Goal: Task Accomplishment & Management: Manage account settings

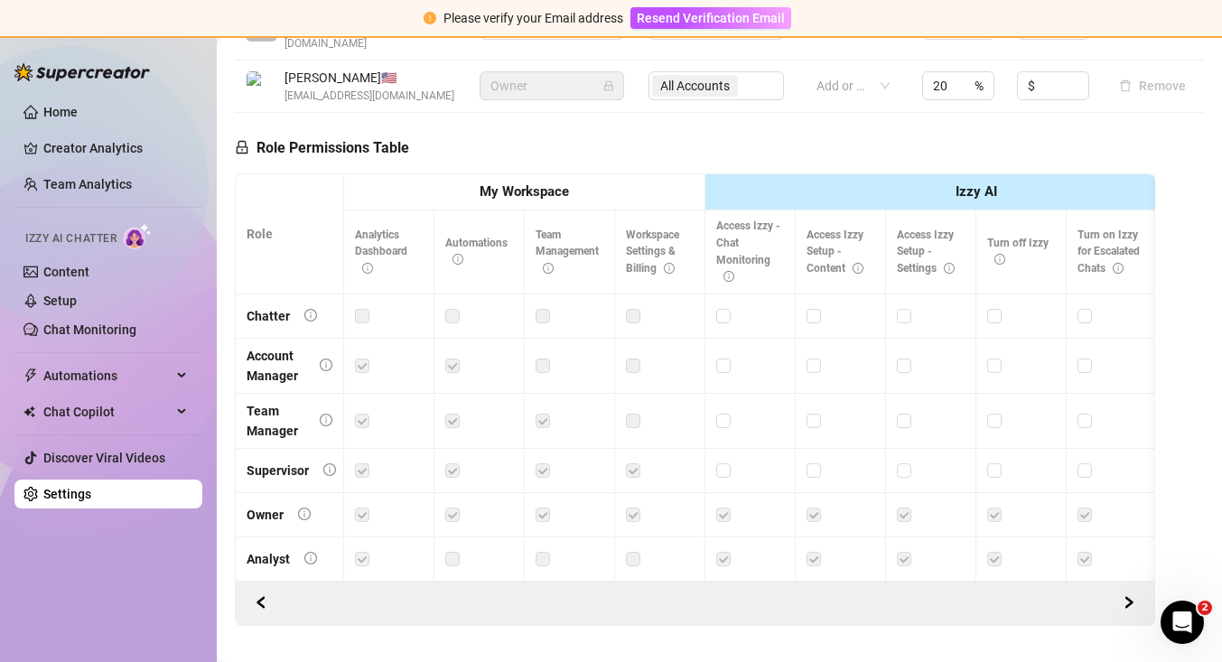
scroll to position [720, 0]
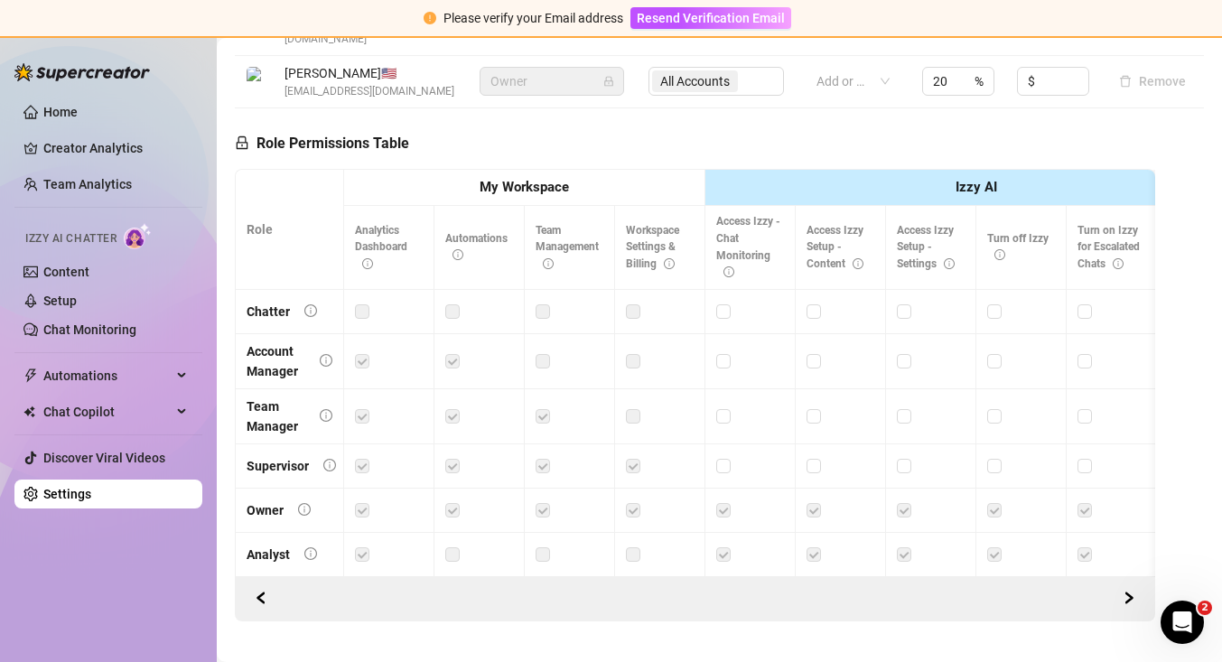
click at [546, 351] on label at bounding box center [543, 361] width 14 height 20
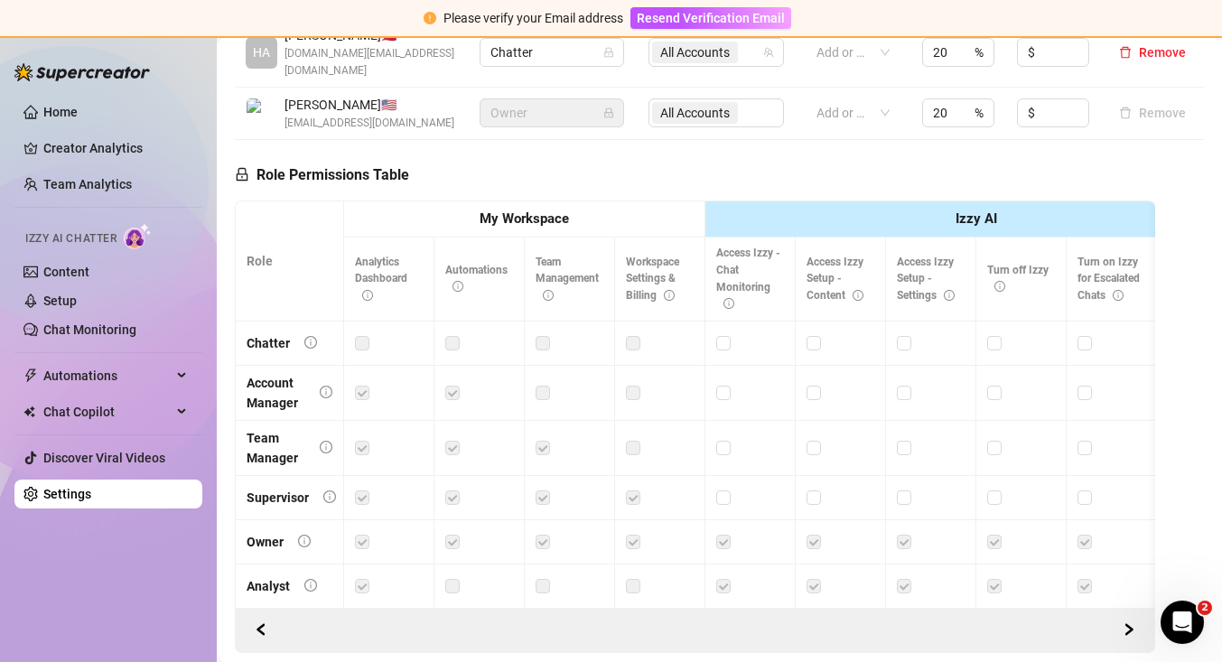
scroll to position [694, 0]
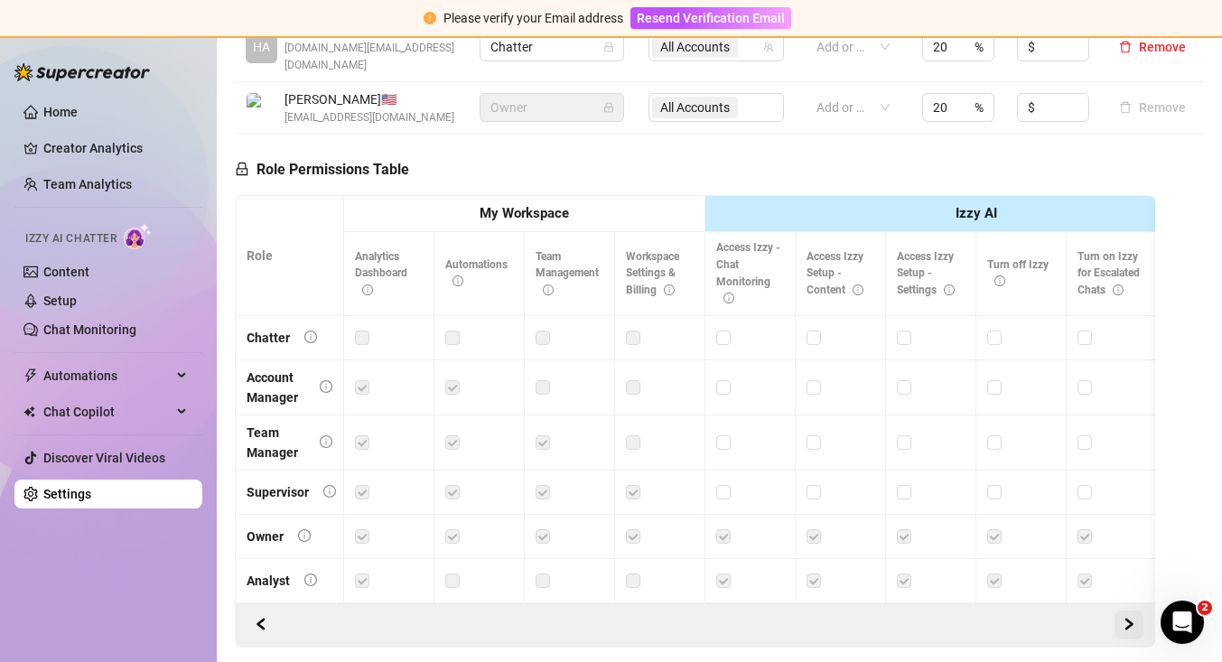
click at [1129, 619] on icon "right" at bounding box center [1130, 624] width 6 height 11
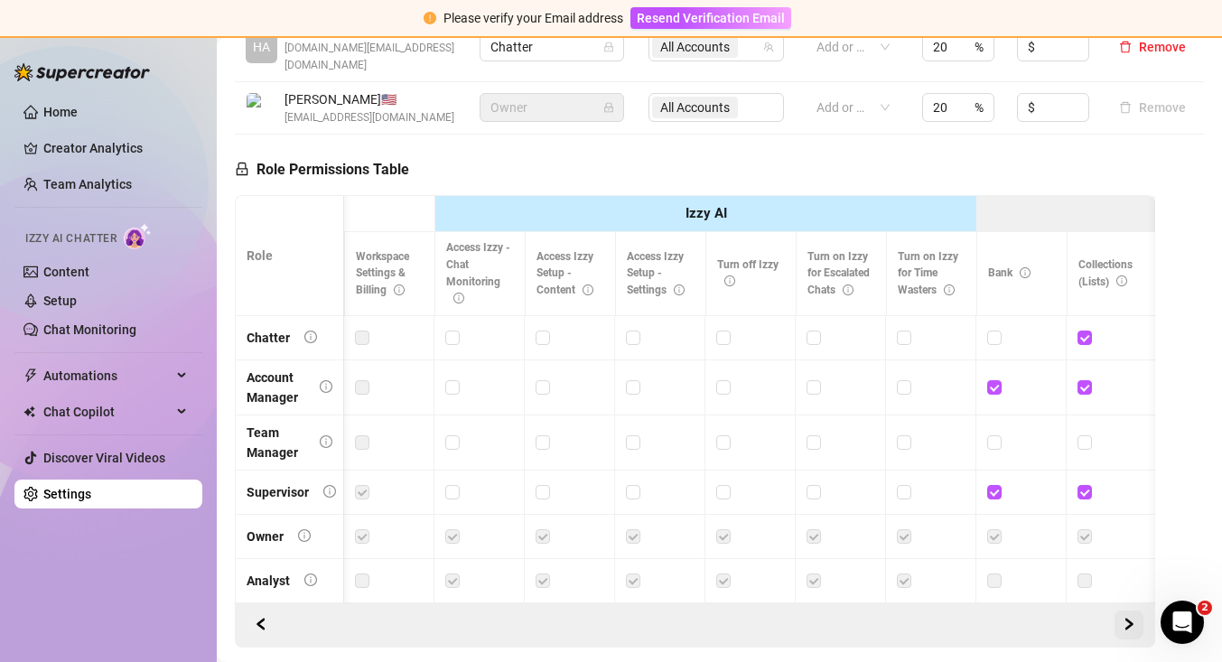
scroll to position [0, 271]
click at [1129, 618] on icon "right" at bounding box center [1129, 624] width 13 height 13
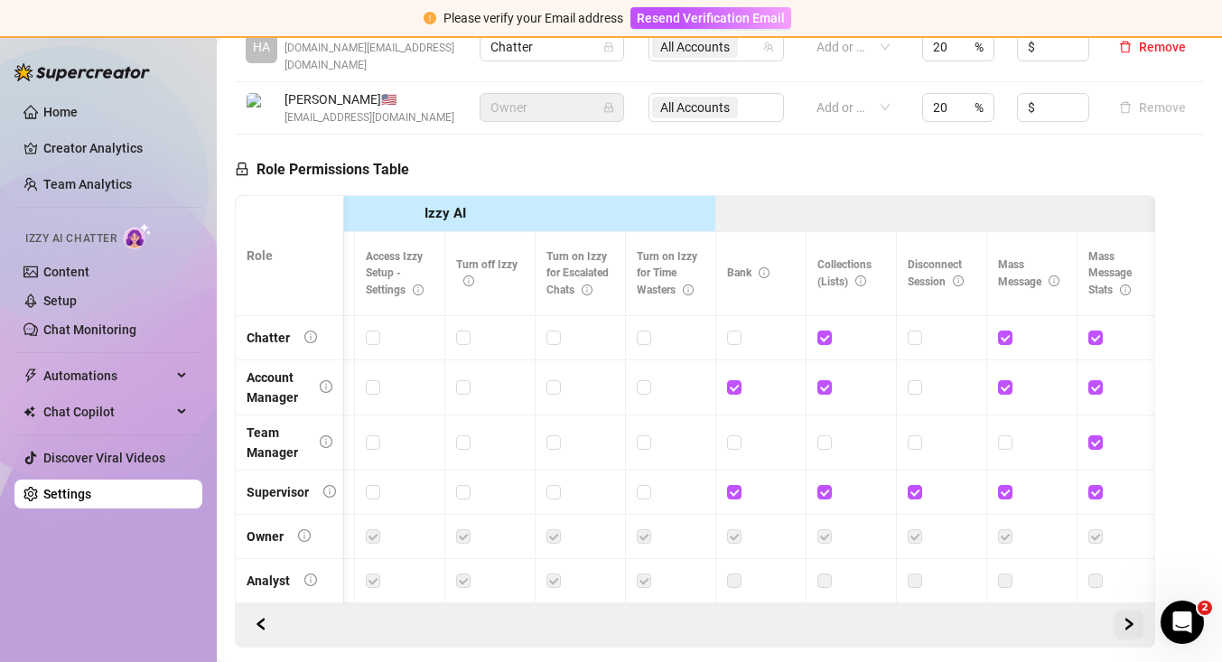
scroll to position [0, 542]
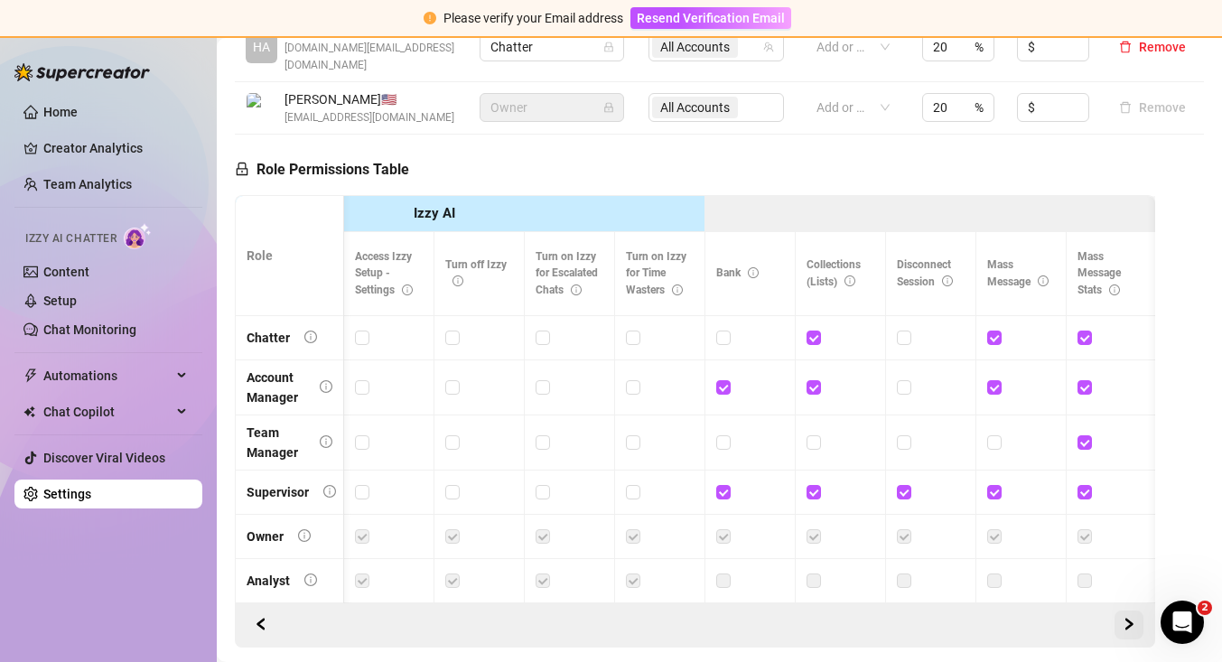
click at [1129, 618] on icon "right" at bounding box center [1129, 624] width 13 height 13
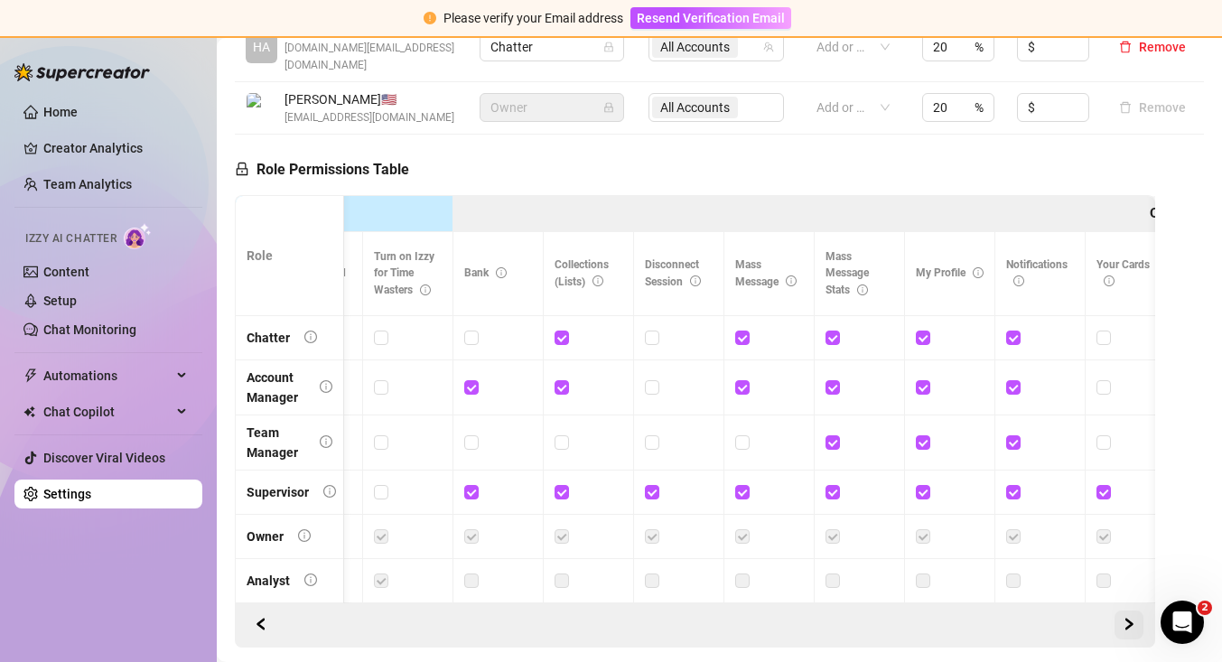
scroll to position [0, 813]
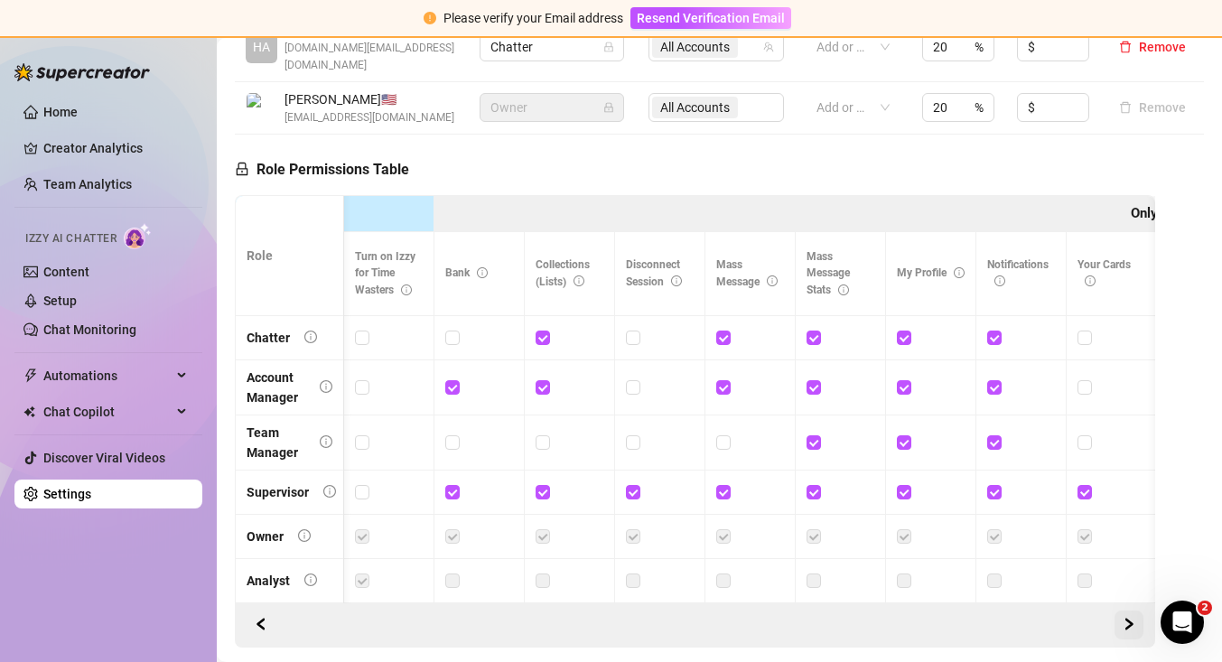
click at [1129, 618] on icon "right" at bounding box center [1129, 624] width 13 height 13
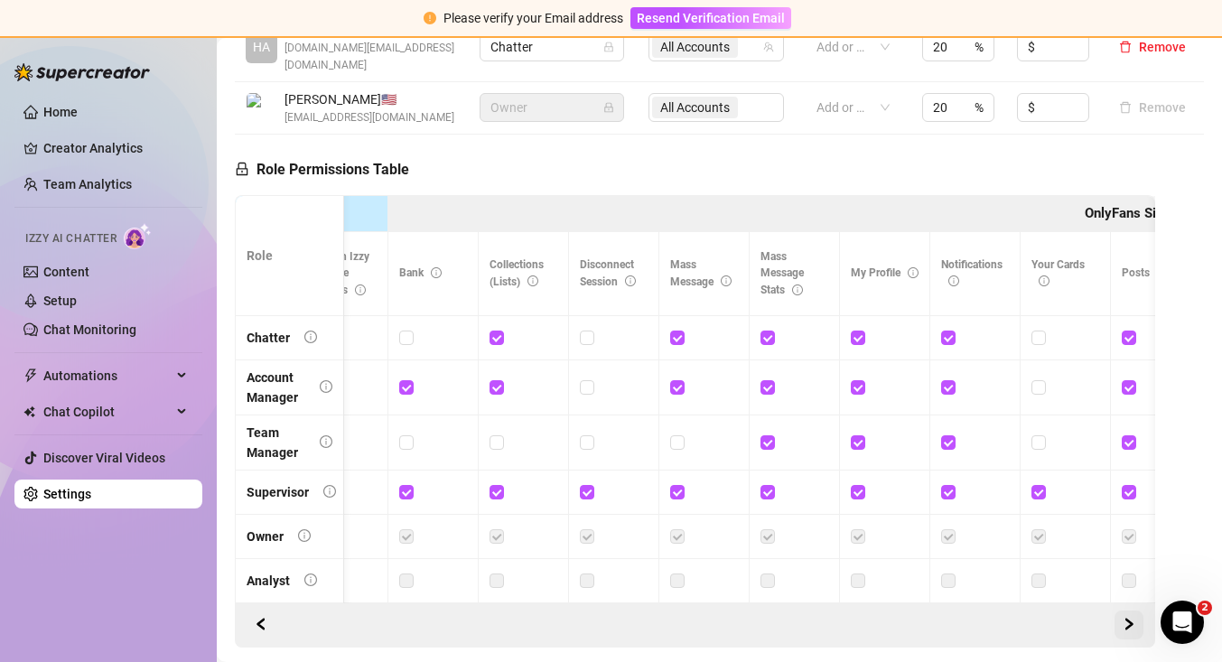
scroll to position [0, 1056]
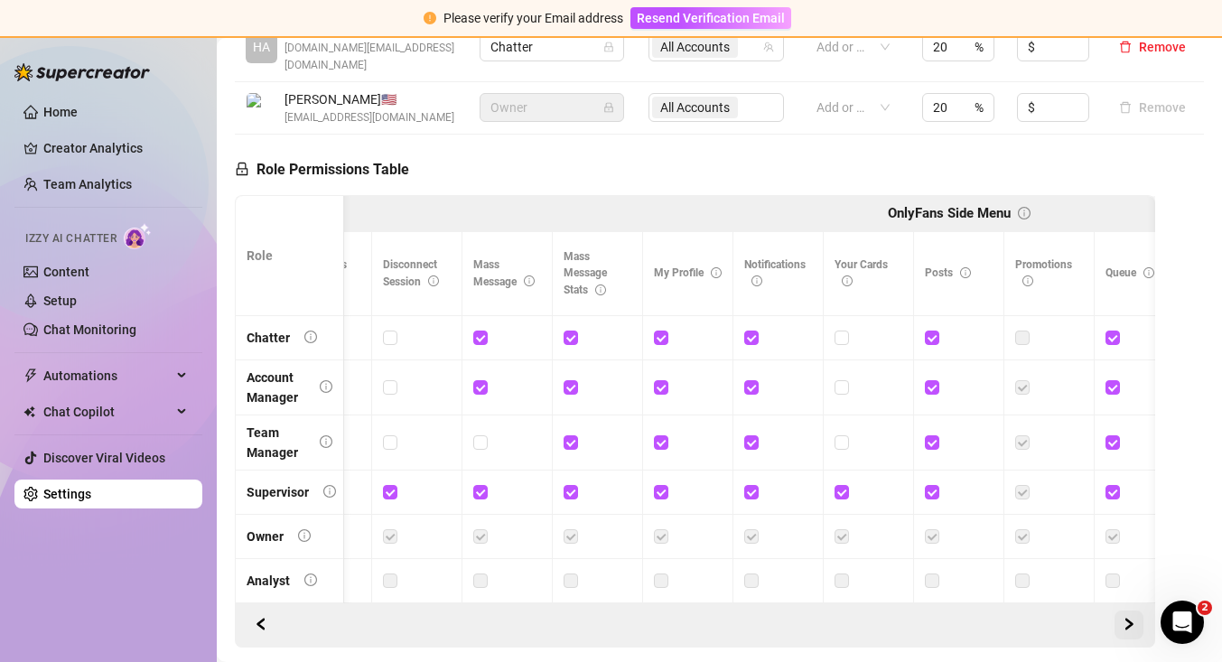
click at [1129, 618] on icon "right" at bounding box center [1129, 624] width 13 height 13
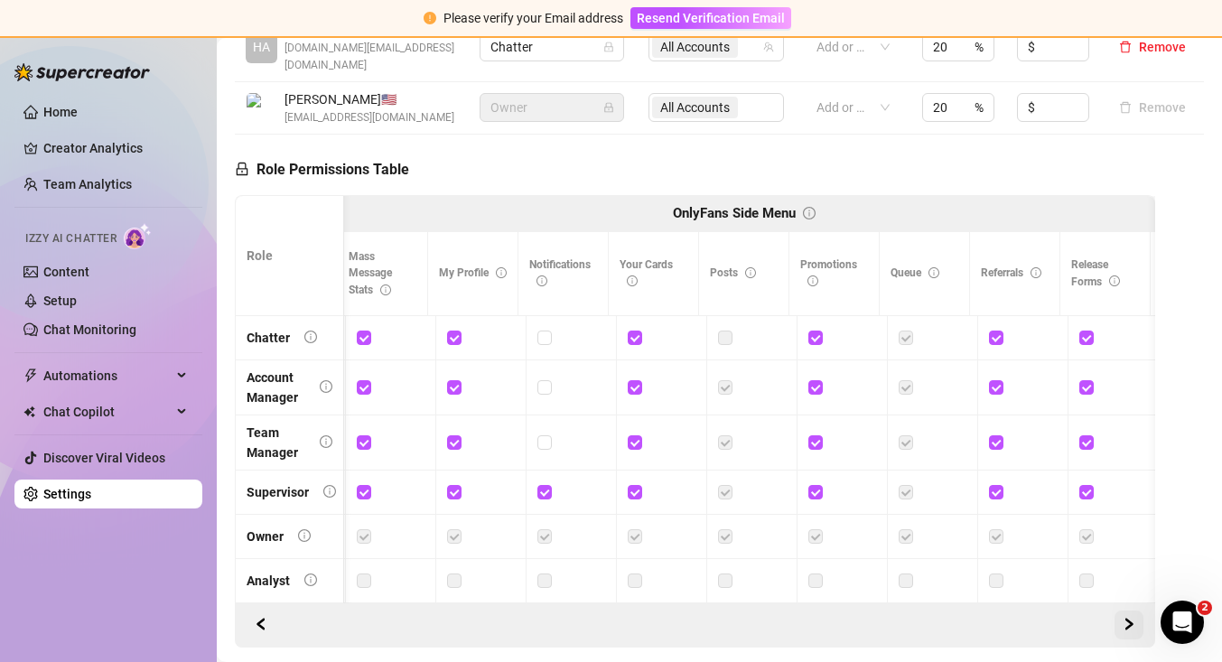
scroll to position [0, 1355]
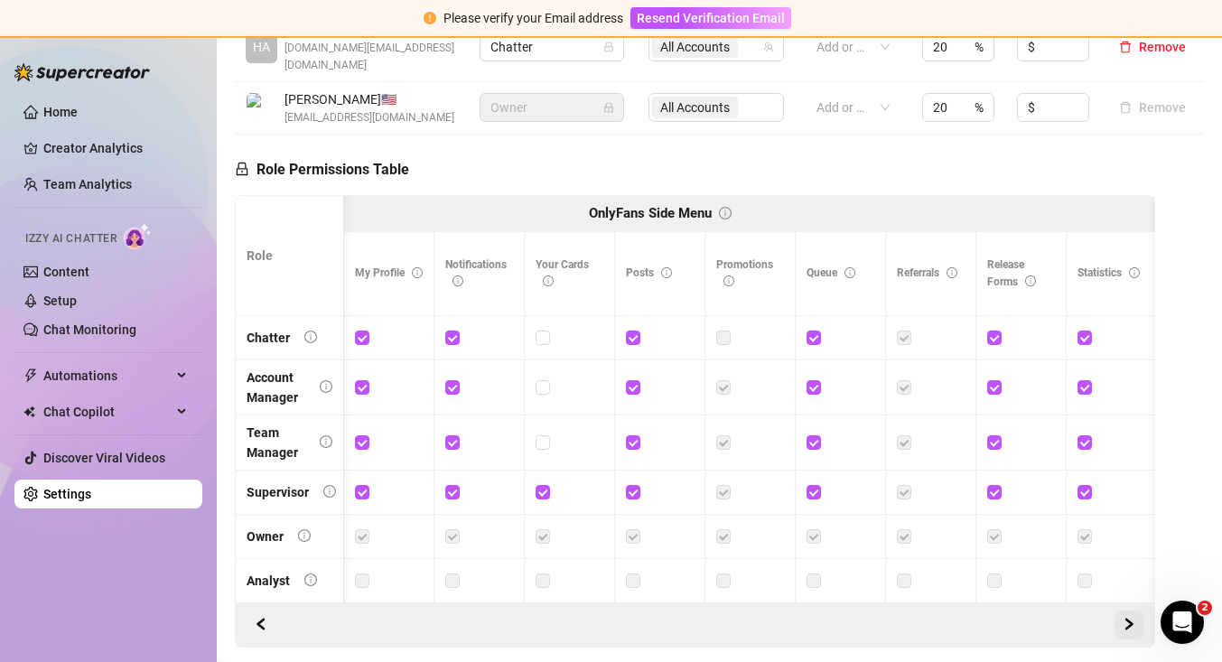
click at [1129, 618] on icon "right" at bounding box center [1129, 624] width 13 height 13
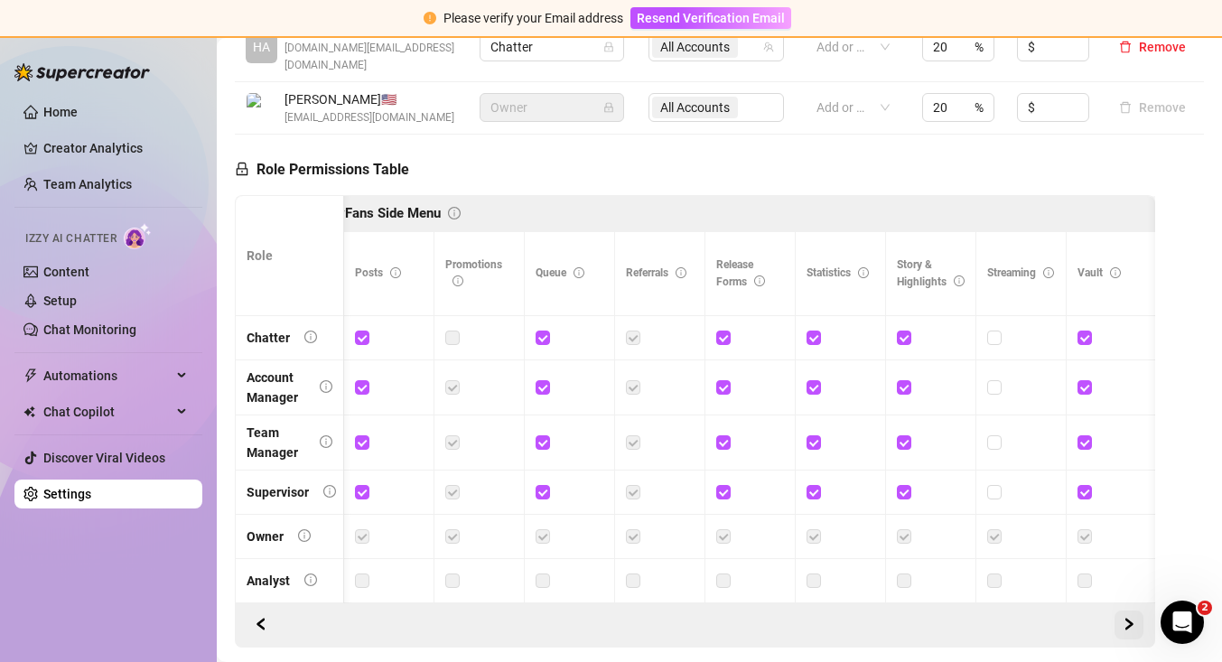
click at [1129, 618] on icon "right" at bounding box center [1129, 624] width 13 height 13
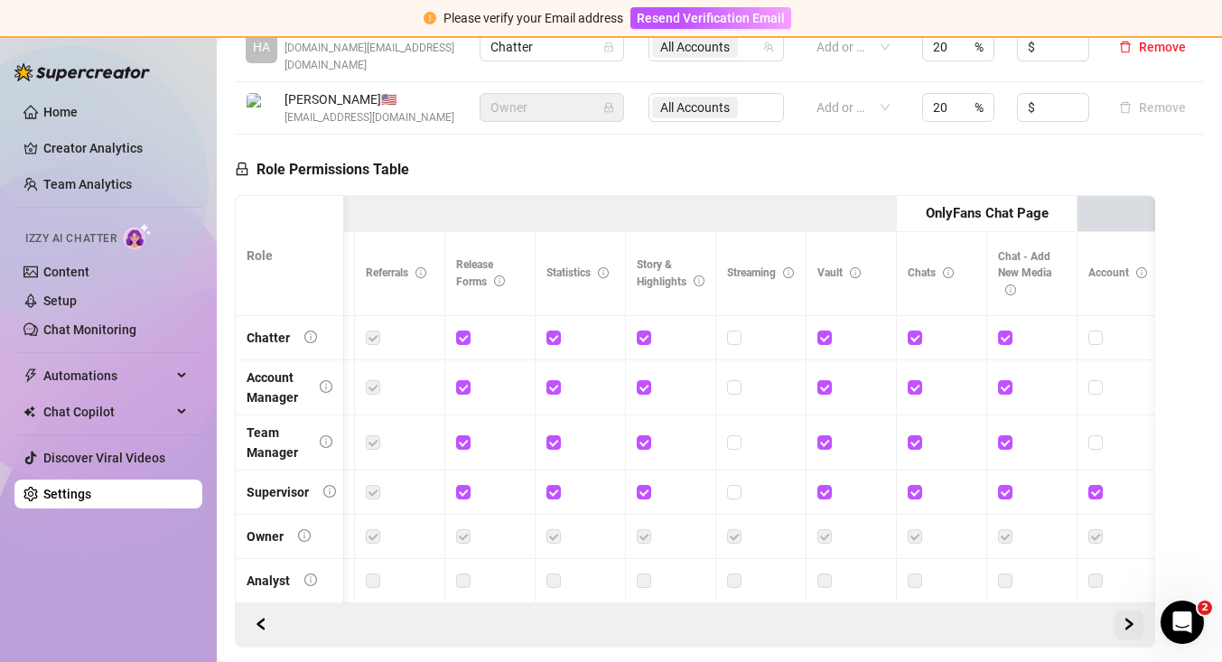
click at [1129, 618] on icon "right" at bounding box center [1129, 624] width 13 height 13
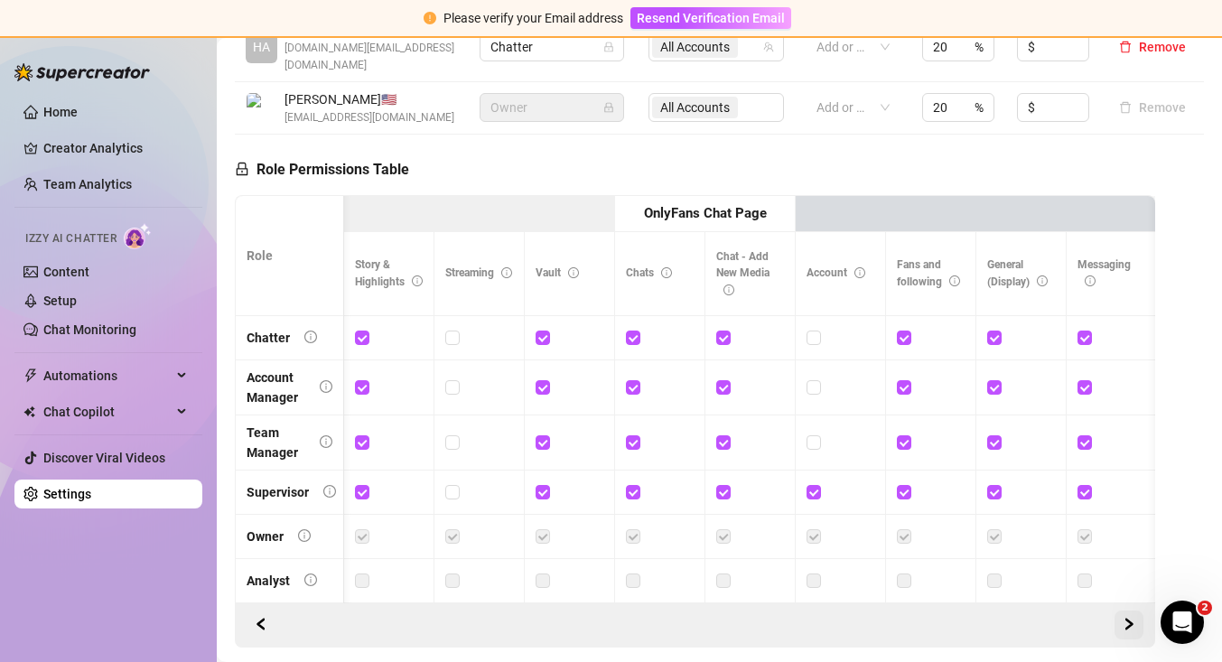
click at [1129, 618] on icon "right" at bounding box center [1129, 624] width 13 height 13
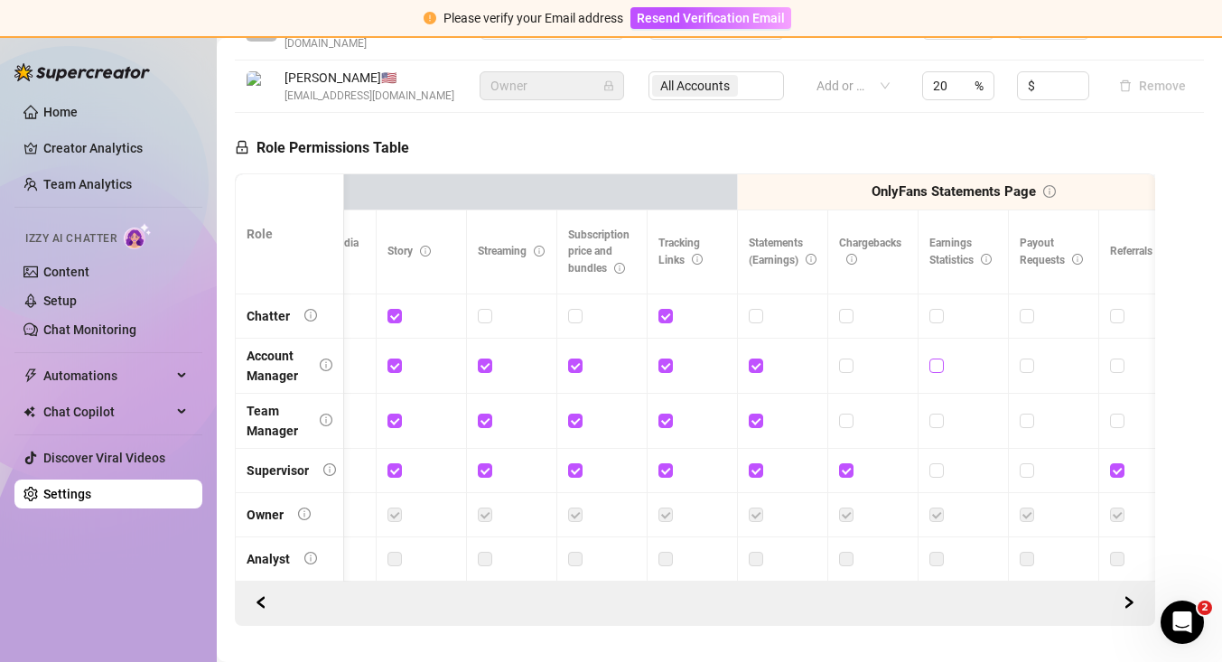
click at [938, 359] on input "checkbox" at bounding box center [936, 365] width 13 height 13
click at [943, 356] on div at bounding box center [964, 366] width 68 height 20
click at [939, 359] on input "checkbox" at bounding box center [936, 365] width 13 height 13
checkbox input "false"
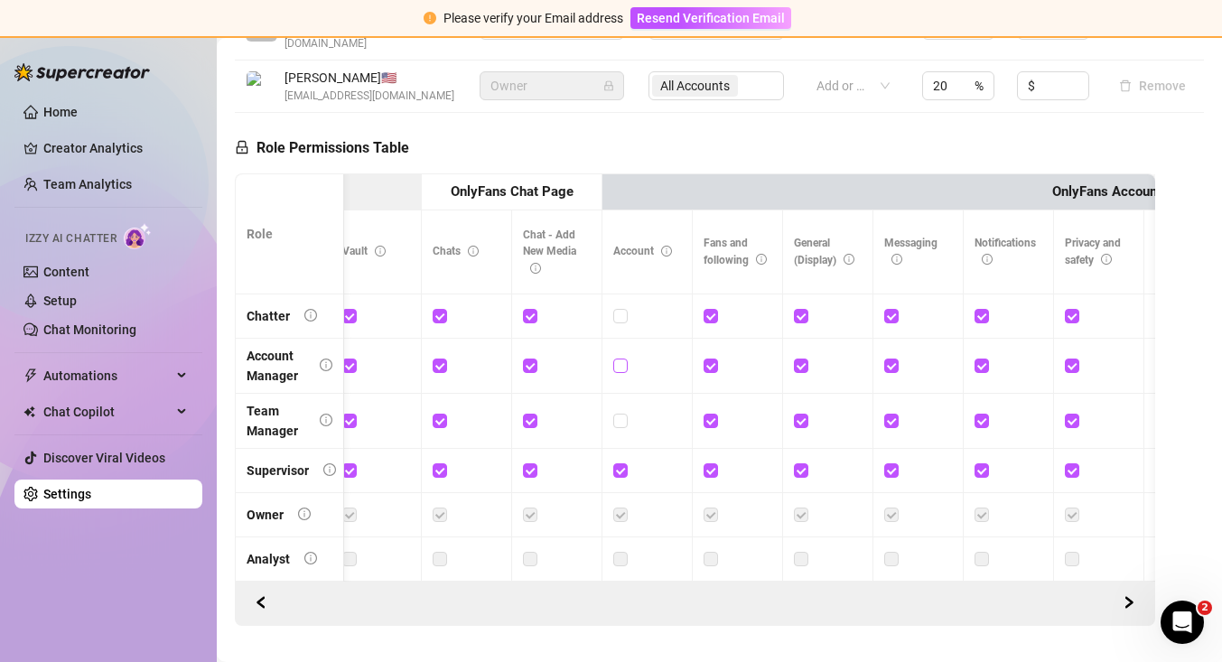
click at [625, 359] on span at bounding box center [620, 366] width 14 height 14
click at [625, 359] on input "checkbox" at bounding box center [619, 365] width 13 height 13
checkbox input "true"
click at [530, 141] on span "Save Permissions" at bounding box center [503, 148] width 102 height 14
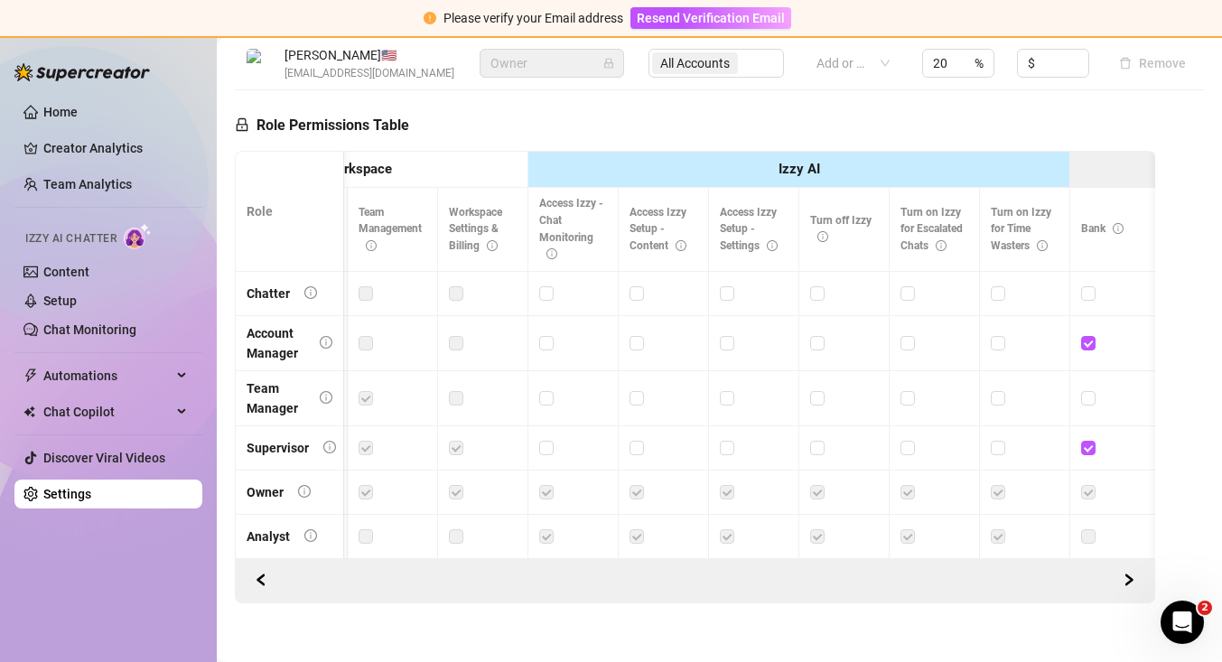
scroll to position [735, 0]
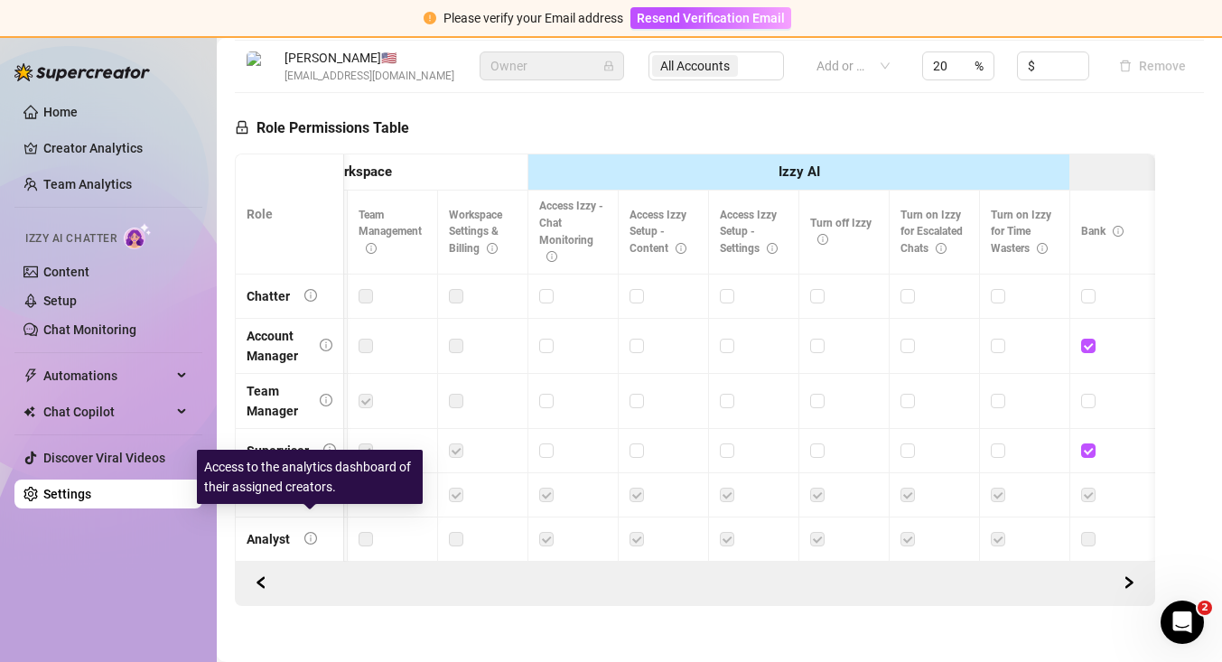
click at [306, 532] on icon "info-circle" at bounding box center [310, 538] width 13 height 13
click at [310, 532] on icon "info-circle" at bounding box center [310, 538] width 13 height 13
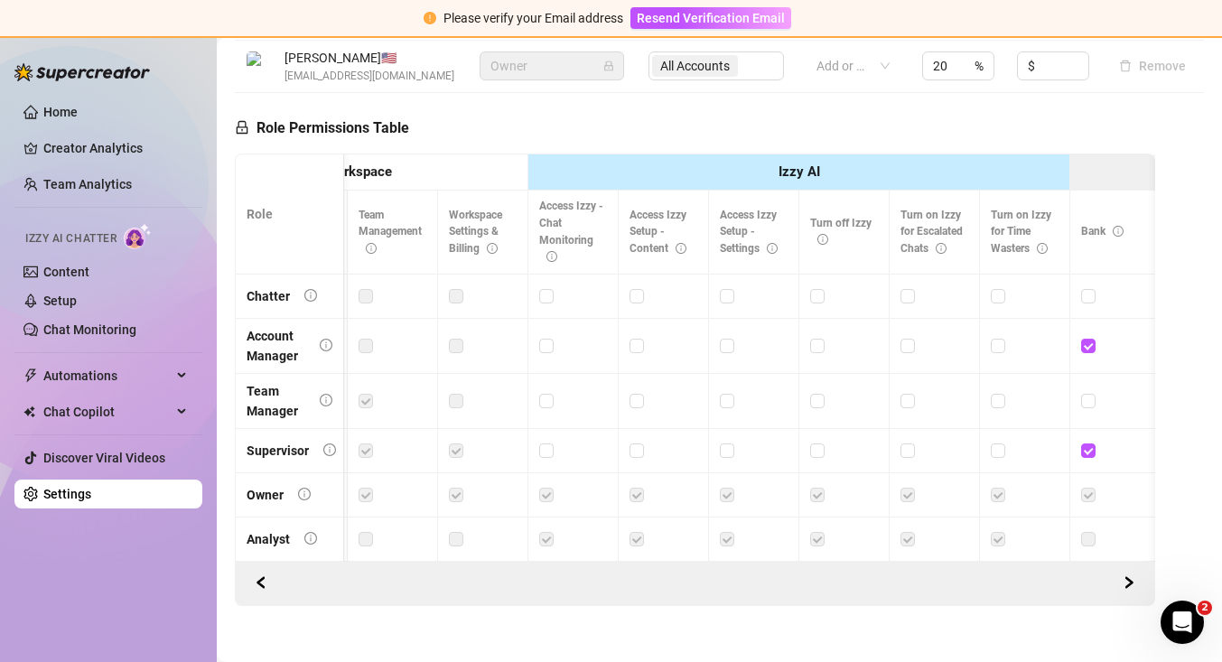
click at [244, 563] on div at bounding box center [695, 584] width 921 height 44
click at [262, 576] on icon "left" at bounding box center [261, 582] width 13 height 13
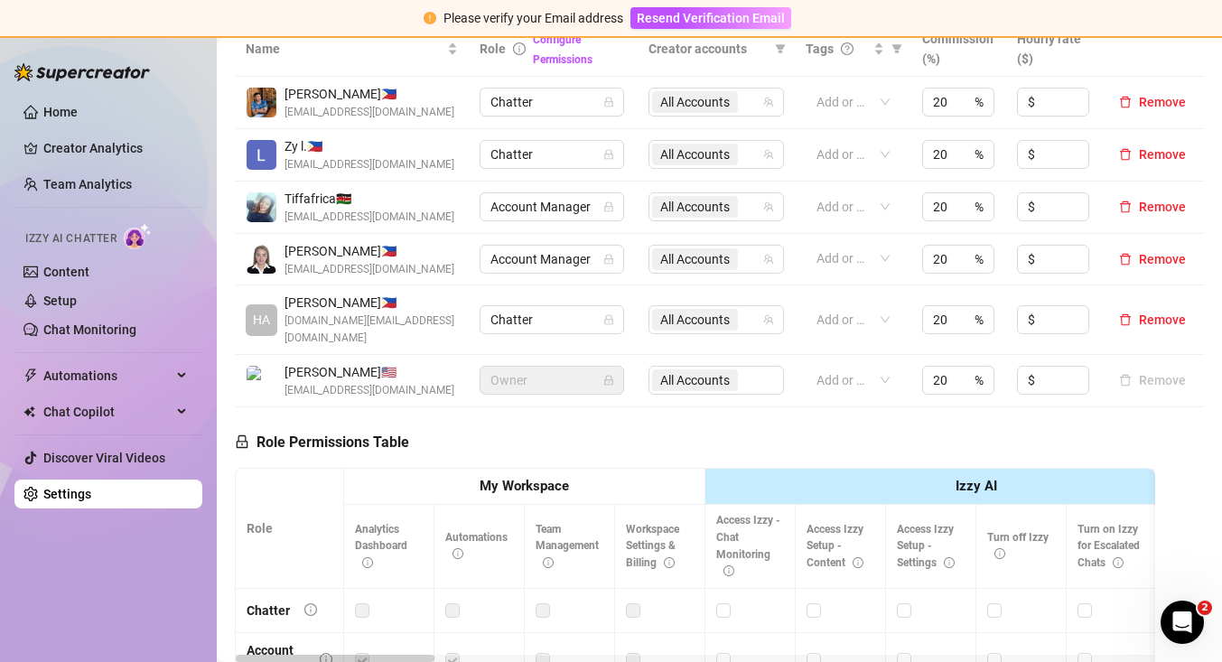
scroll to position [400, 0]
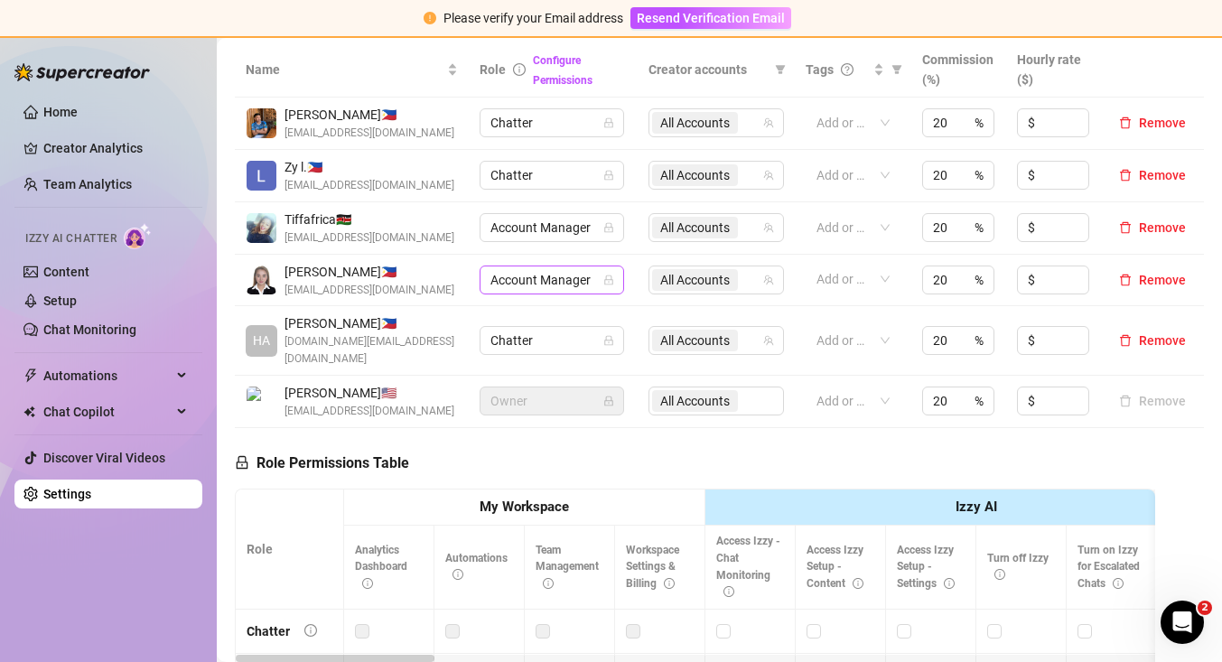
click at [586, 278] on span "Account Manager" at bounding box center [552, 280] width 123 height 27
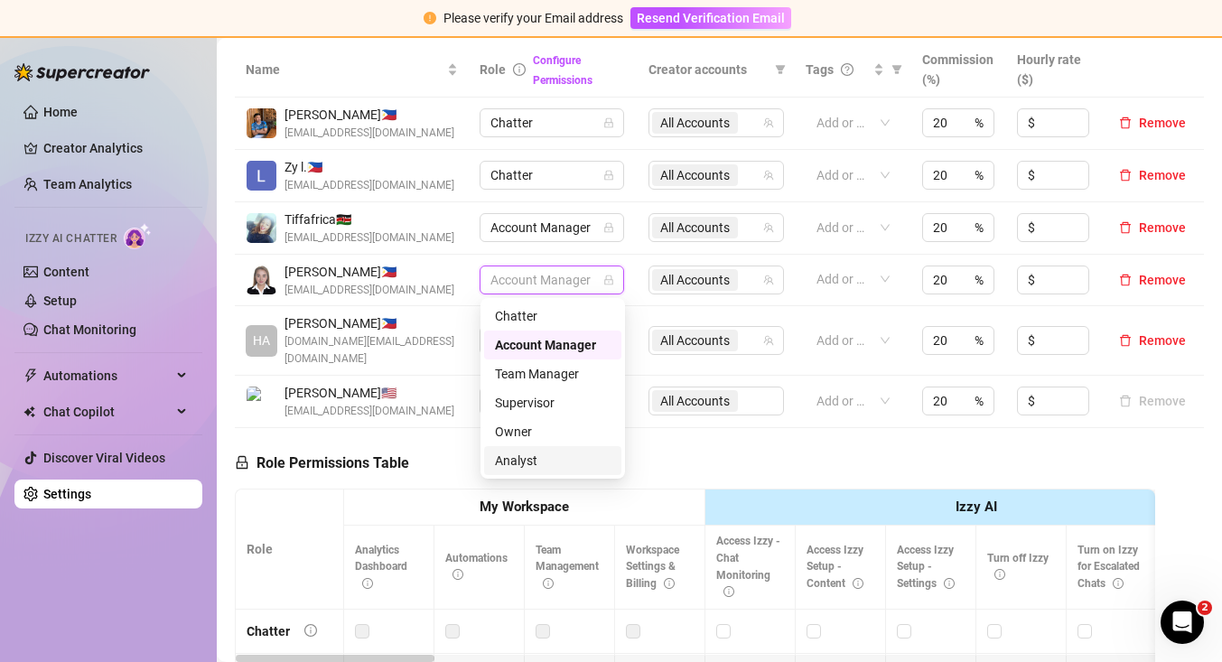
click at [524, 471] on div "Analyst" at bounding box center [552, 460] width 137 height 29
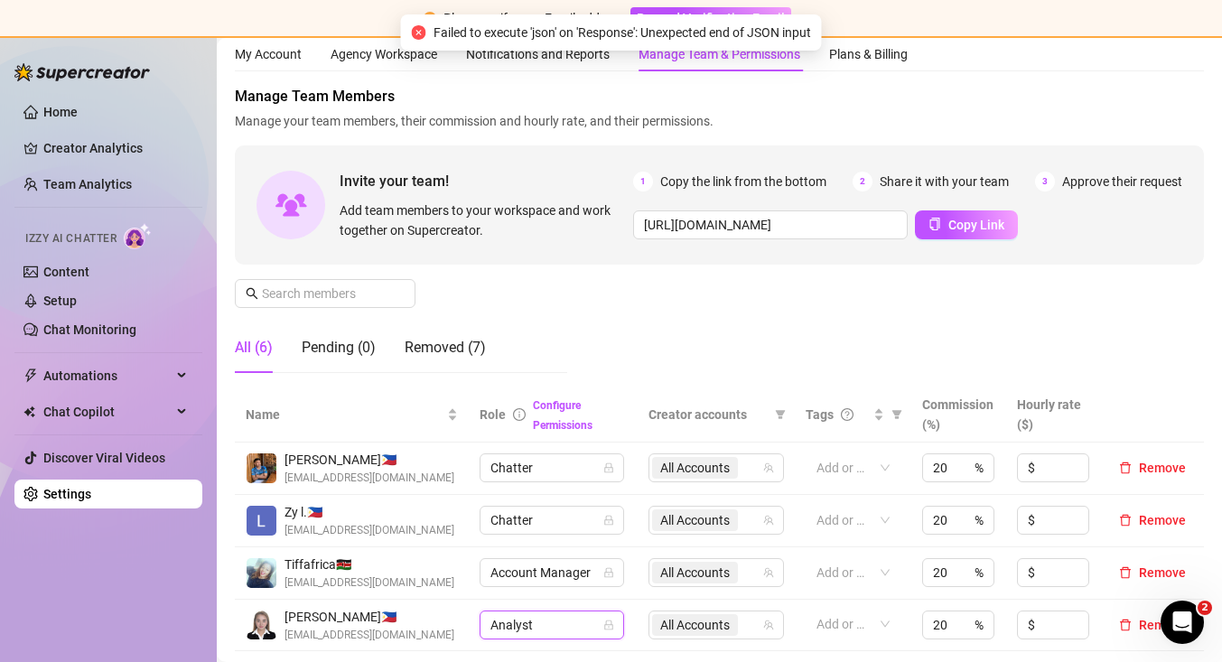
scroll to position [0, 0]
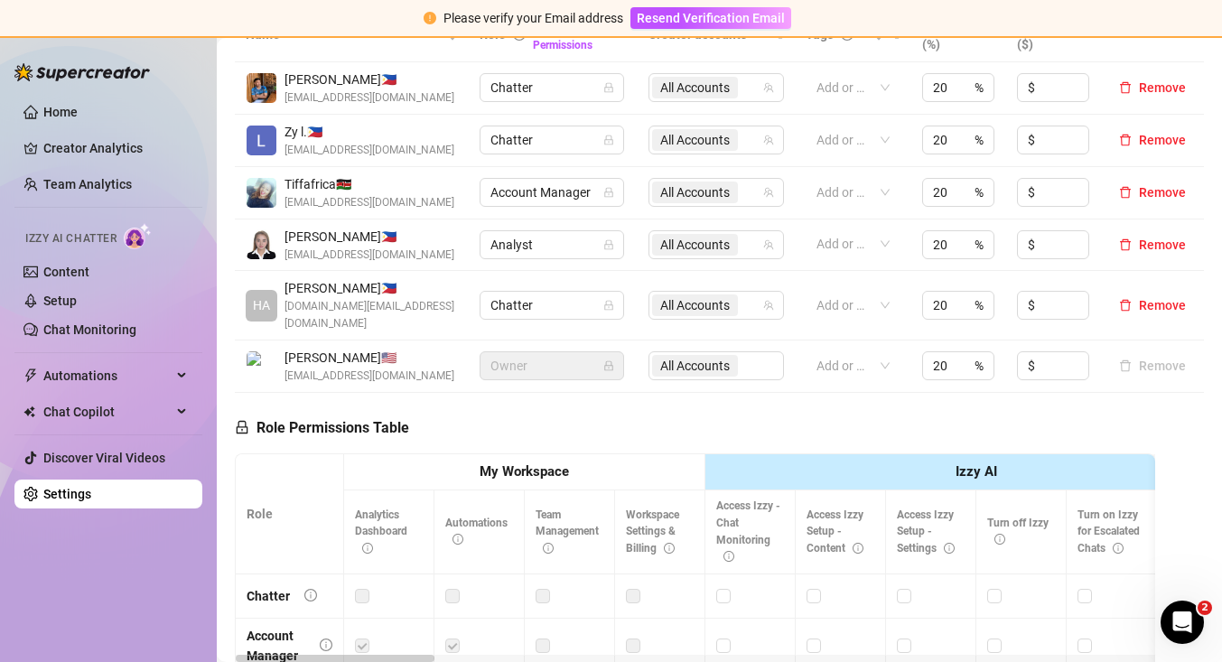
scroll to position [427, 0]
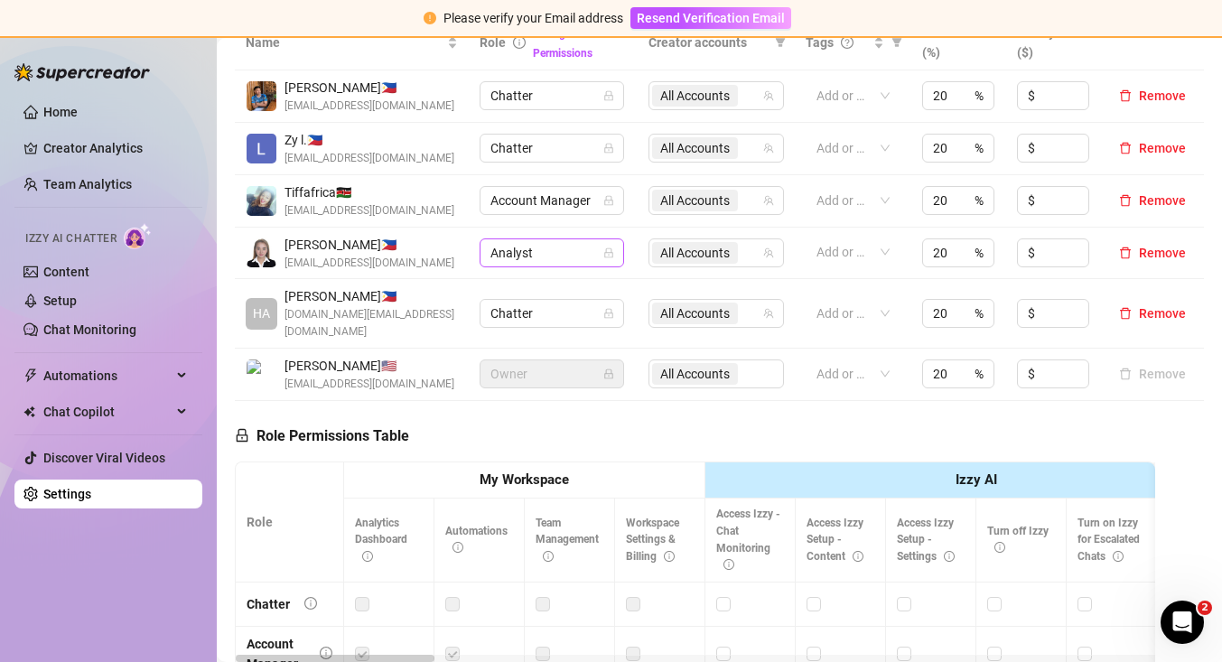
click at [597, 249] on span "Analyst" at bounding box center [552, 252] width 123 height 27
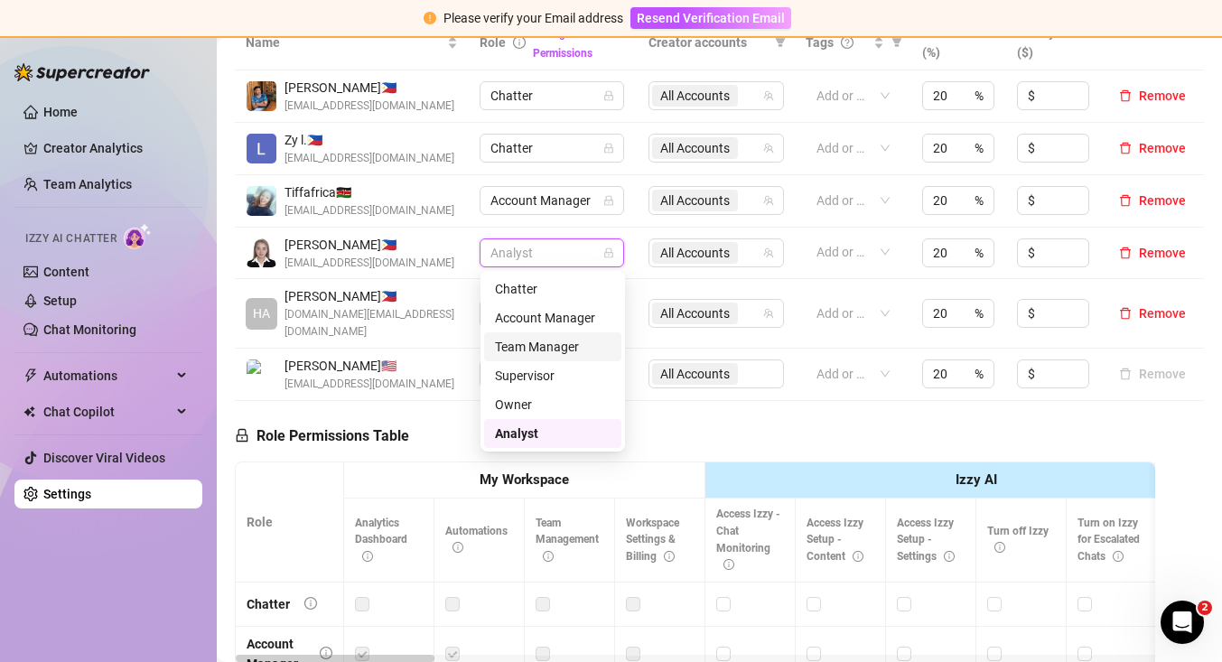
click at [581, 354] on div "Team Manager" at bounding box center [553, 347] width 116 height 20
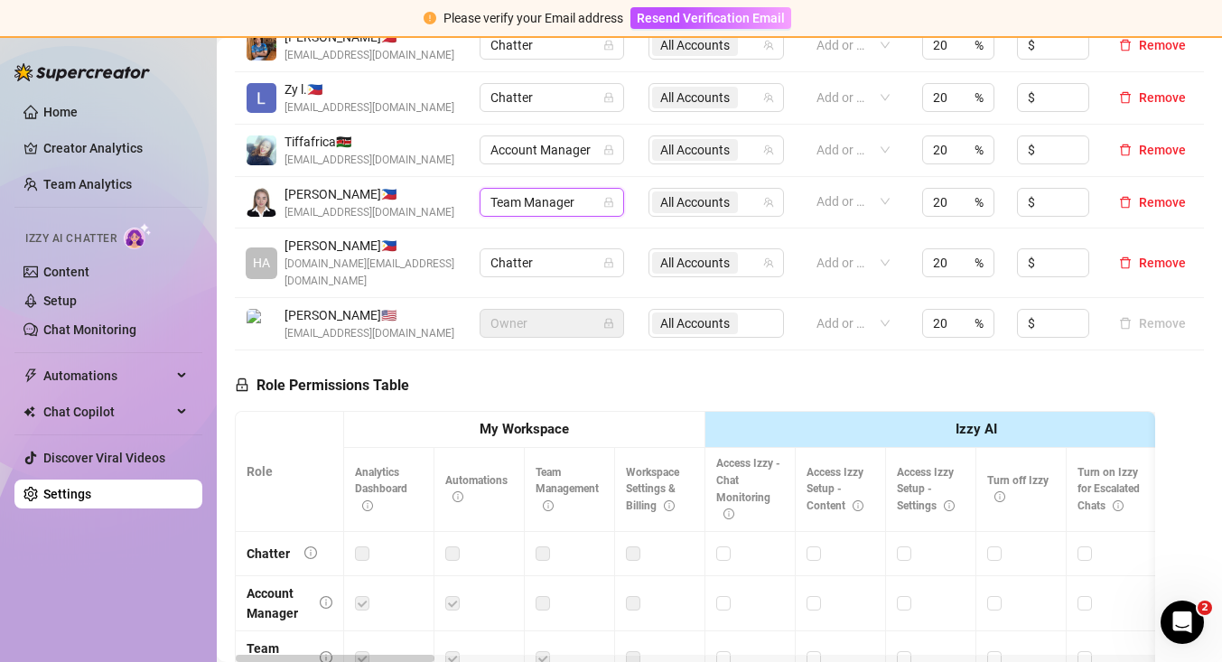
scroll to position [442, 0]
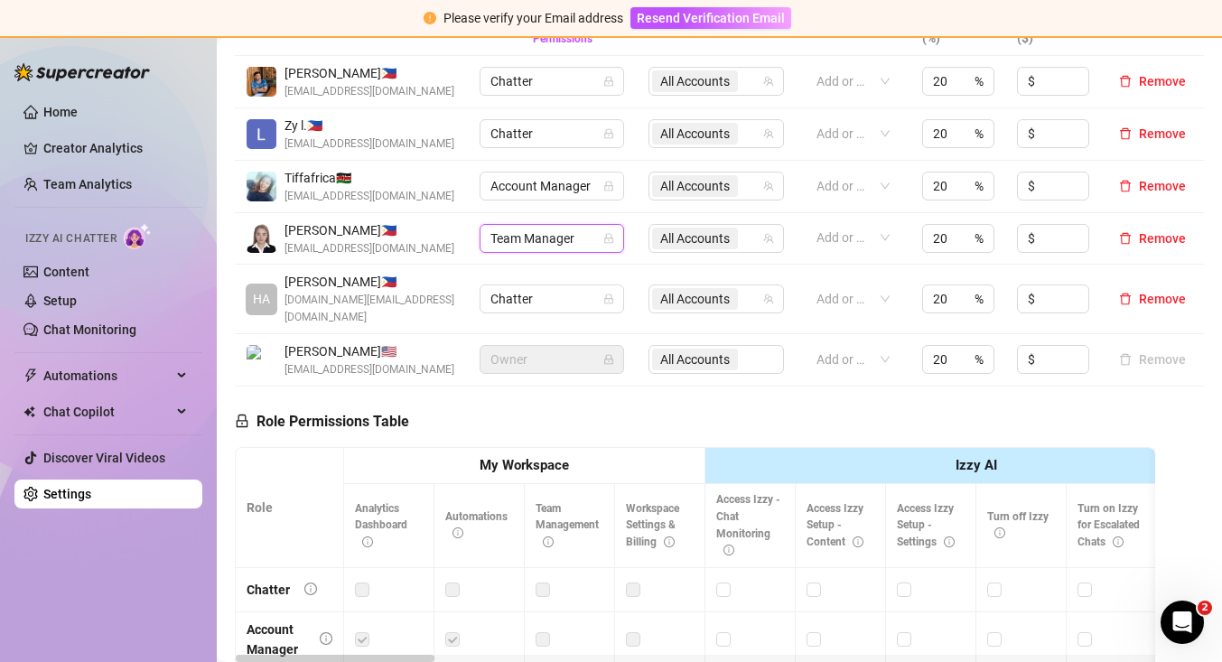
click at [612, 244] on span "Team Manager" at bounding box center [552, 238] width 123 height 27
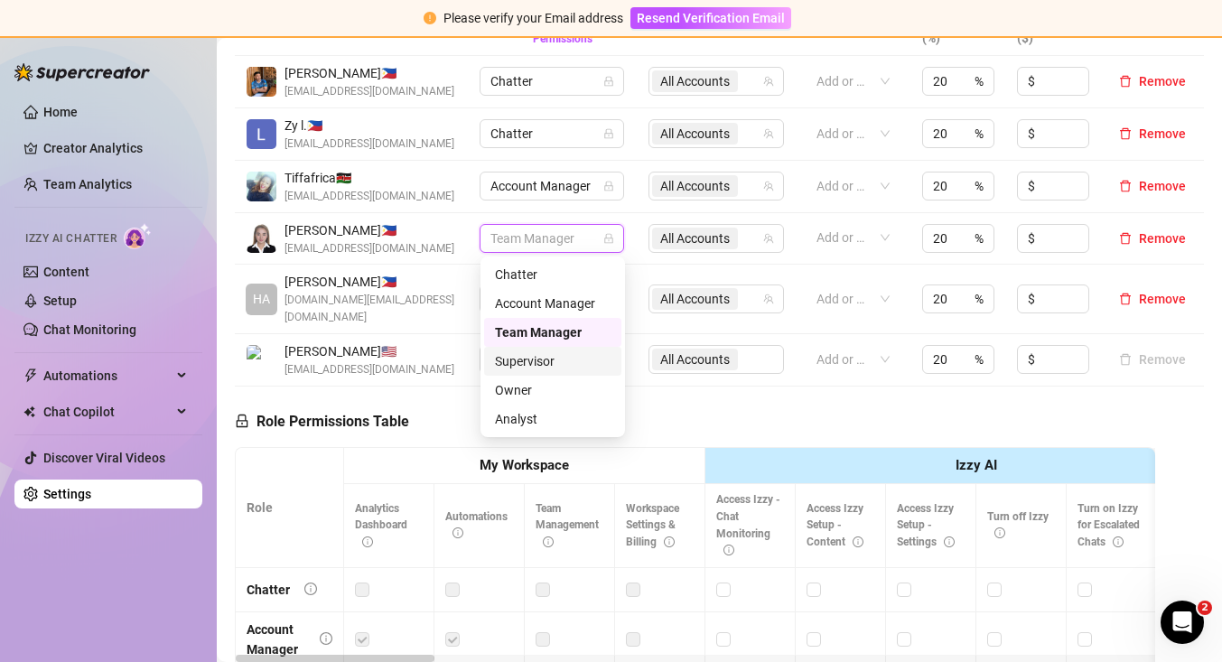
click at [585, 355] on div "Supervisor" at bounding box center [553, 361] width 116 height 20
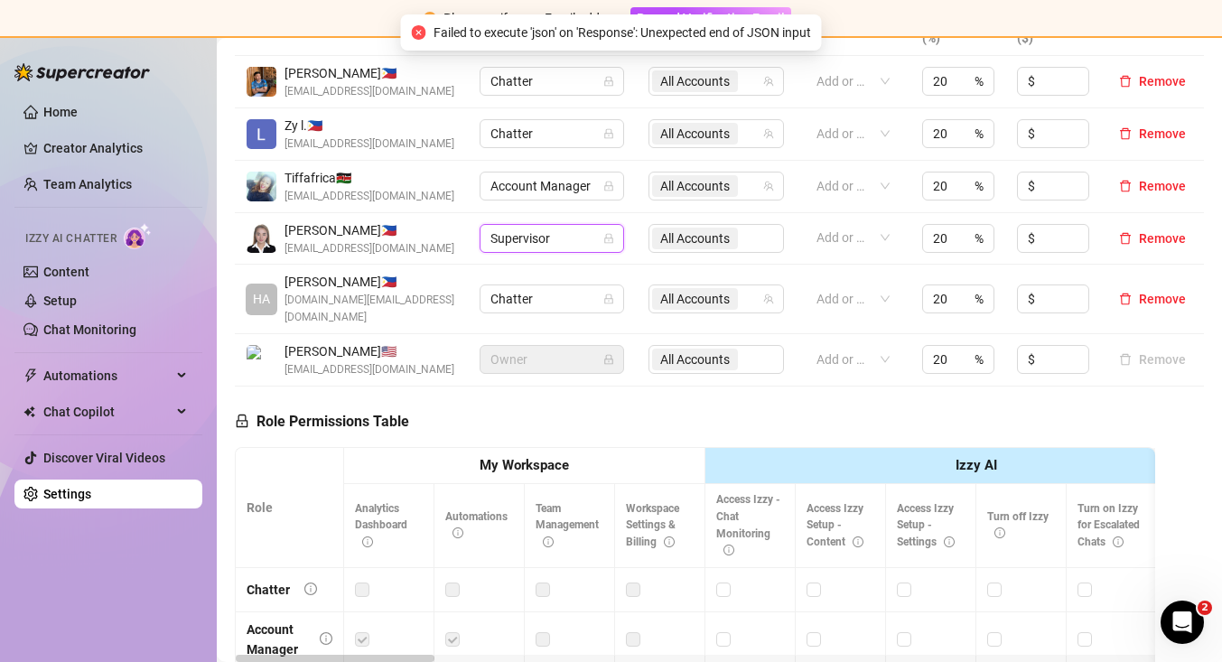
click at [605, 240] on icon "lock" at bounding box center [608, 239] width 8 height 10
click at [630, 247] on td "Supervisor Supervisor" at bounding box center [553, 239] width 169 height 52
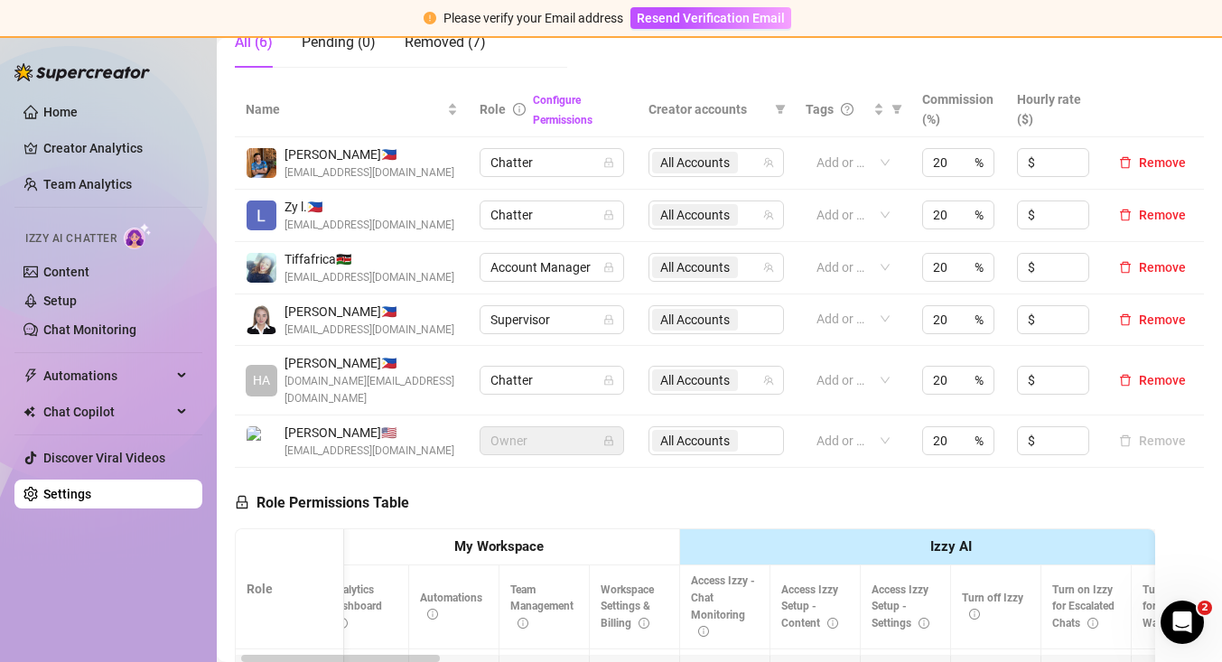
scroll to position [348, 0]
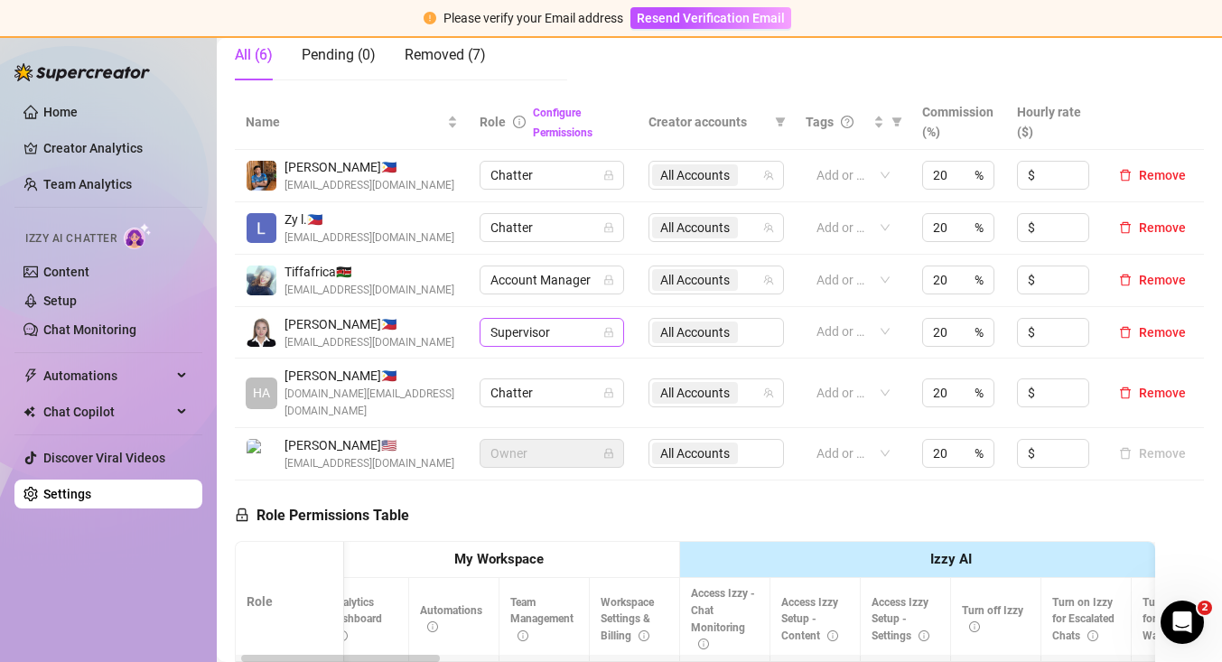
click at [604, 336] on icon "lock" at bounding box center [609, 332] width 11 height 11
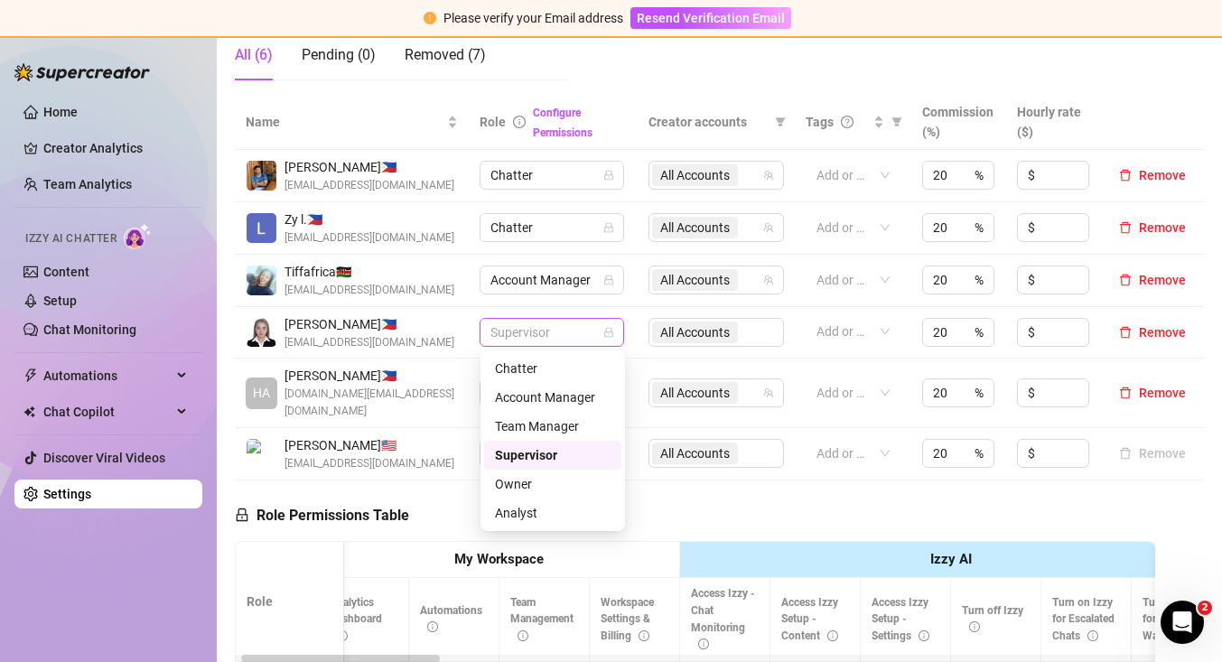
click at [588, 333] on span "Supervisor" at bounding box center [552, 332] width 123 height 27
click at [569, 401] on div "Account Manager" at bounding box center [553, 398] width 116 height 20
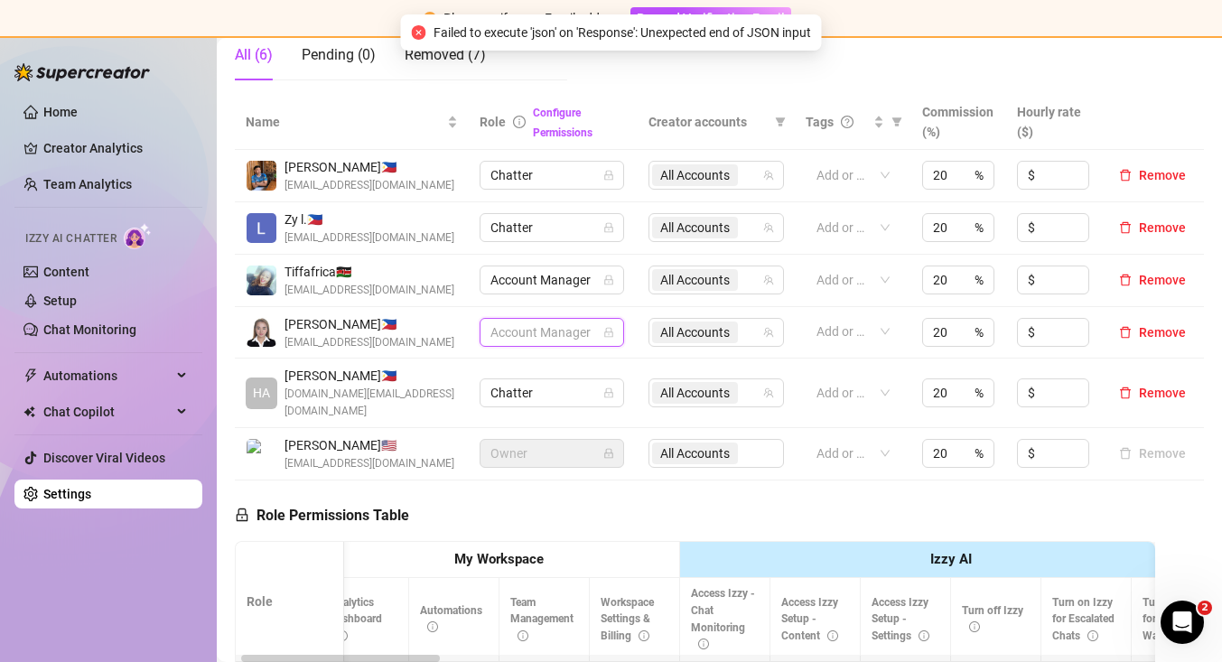
click at [601, 342] on span "Account Manager" at bounding box center [552, 332] width 123 height 27
click at [568, 457] on div "Supervisor" at bounding box center [553, 455] width 116 height 20
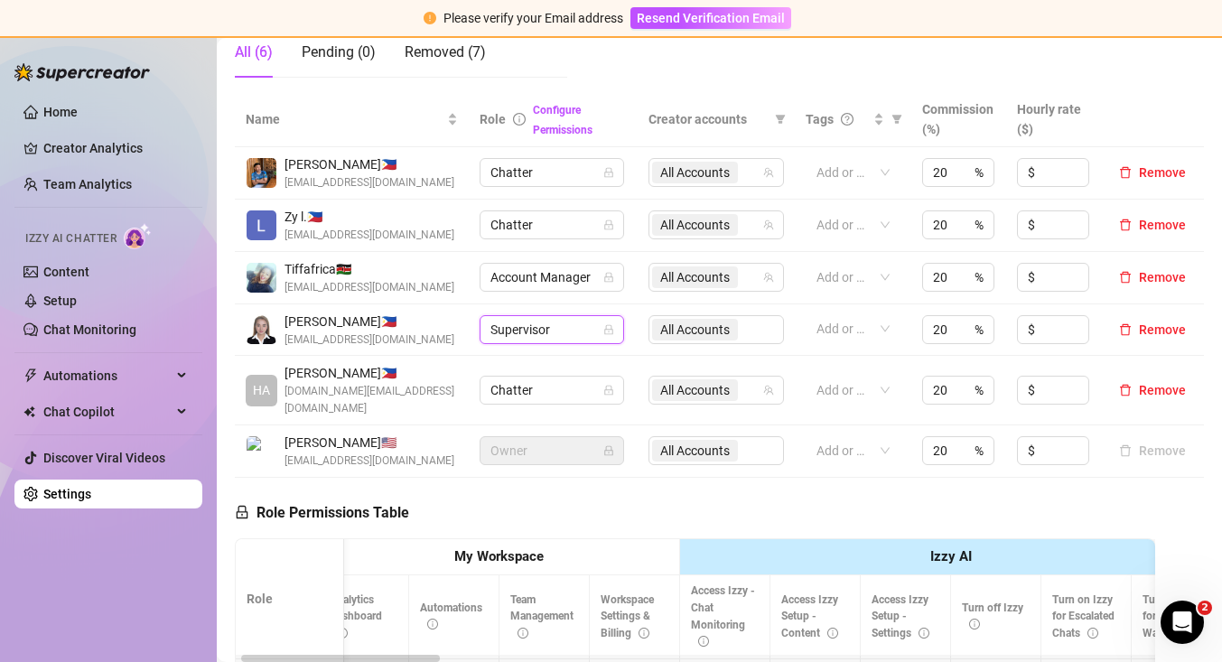
scroll to position [342, 0]
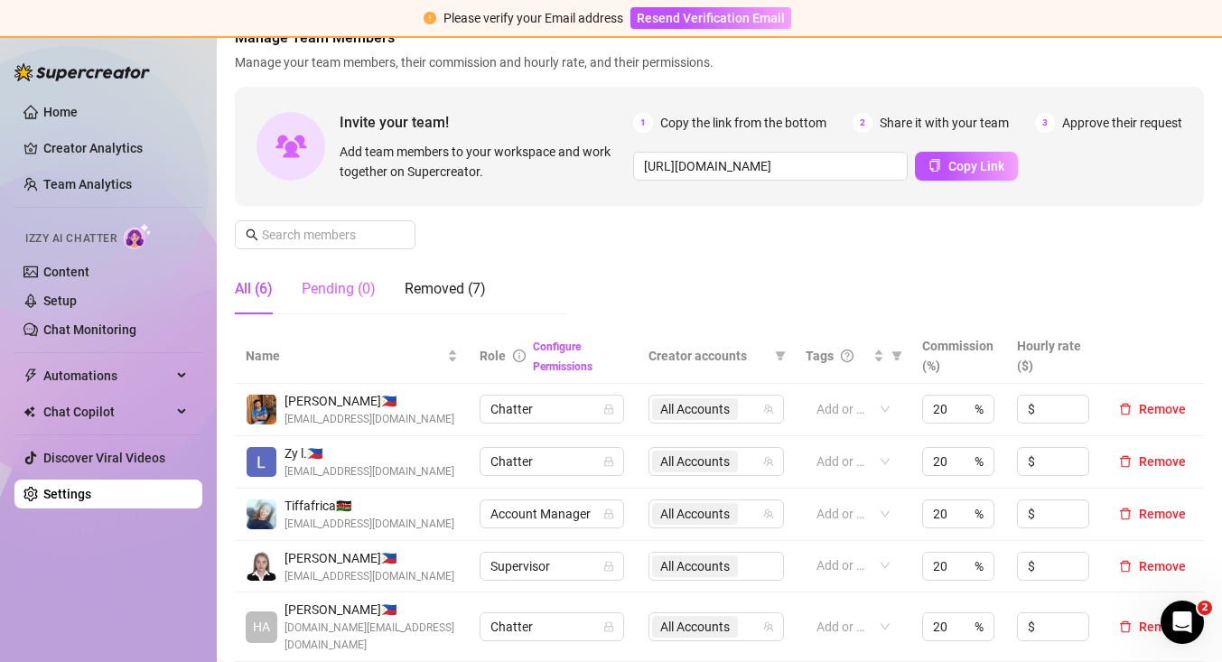
scroll to position [125, 0]
